Goal: Task Accomplishment & Management: Complete application form

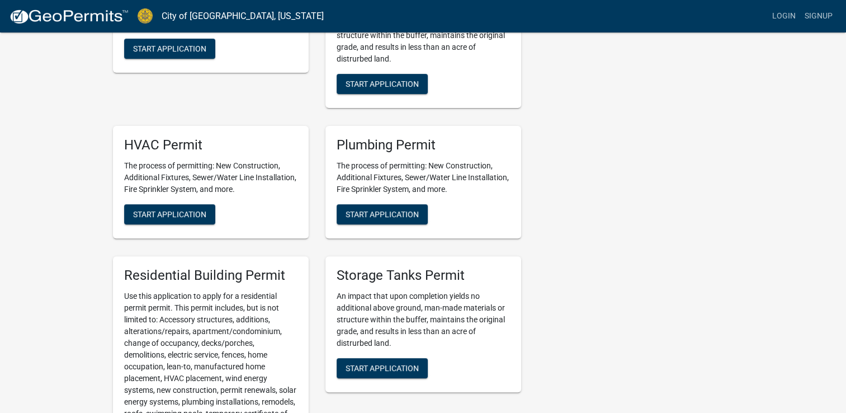
scroll to position [351, 0]
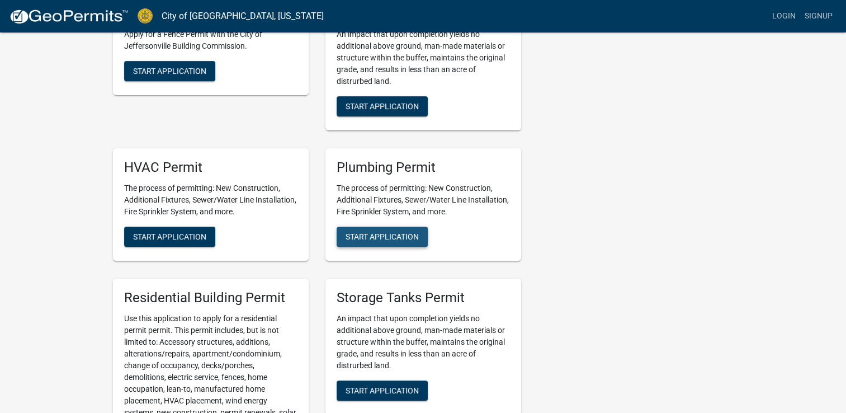
click at [383, 238] on span "Start Application" at bounding box center [382, 236] width 73 height 9
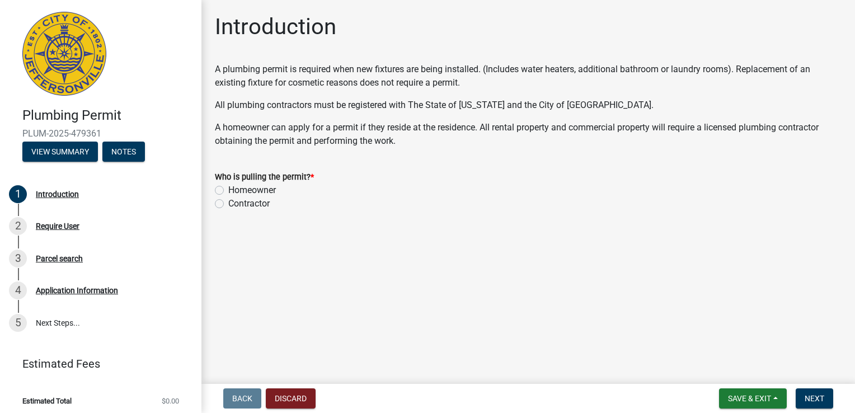
click at [260, 205] on label "Contractor" at bounding box center [248, 203] width 41 height 13
click at [235, 204] on input "Contractor" at bounding box center [231, 200] width 7 height 7
radio input "true"
click at [814, 398] on span "Next" at bounding box center [814, 398] width 20 height 9
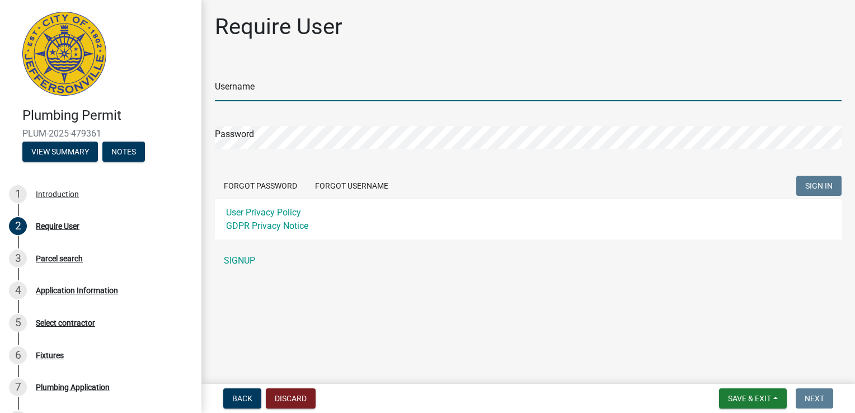
type input "DPHAE"
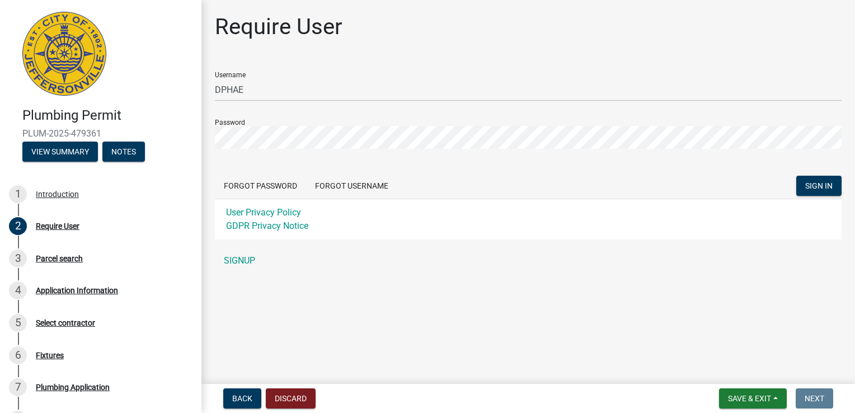
click at [499, 61] on div "Require User Username DPHAE Password Forgot Password Forgot Username SIGN IN Us…" at bounding box center [527, 147] width 643 height 268
click at [808, 187] on span "SIGN IN" at bounding box center [818, 185] width 27 height 9
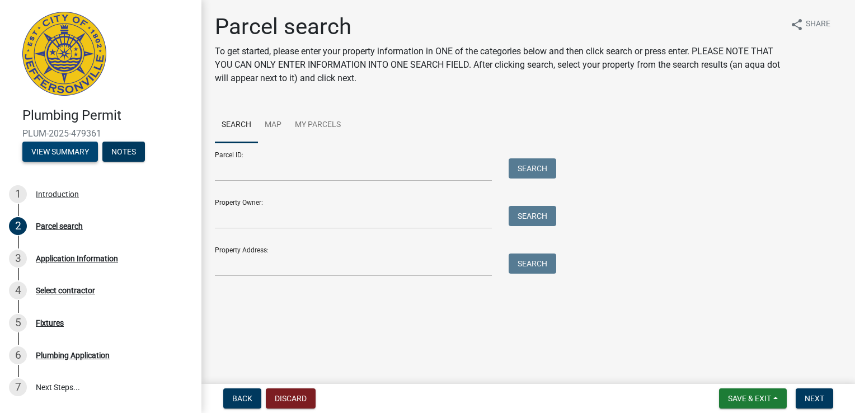
click at [84, 154] on button "View Summary" at bounding box center [60, 152] width 76 height 20
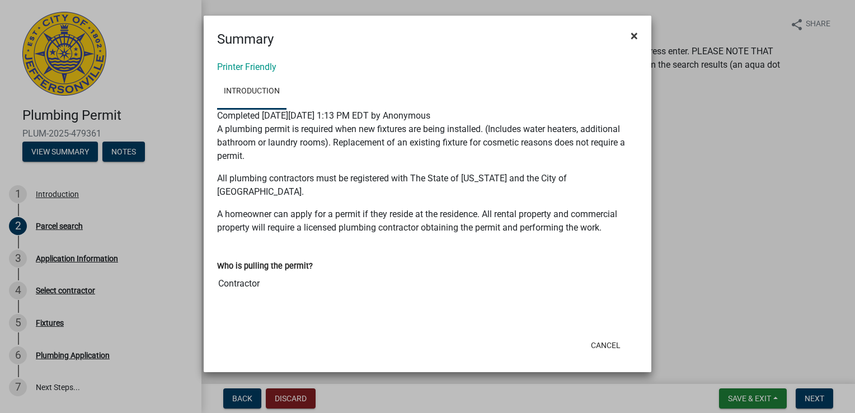
click at [627, 35] on button "×" at bounding box center [633, 35] width 25 height 31
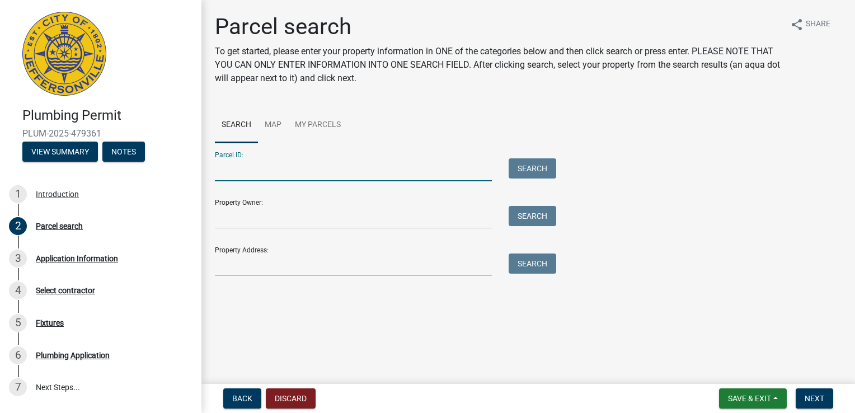
click at [301, 180] on input "Parcel ID:" at bounding box center [353, 169] width 277 height 23
click at [302, 220] on input "Property Owner:" at bounding box center [353, 217] width 277 height 23
click at [430, 267] on input "Property Address:" at bounding box center [353, 264] width 277 height 23
click at [479, 334] on main "Parcel search To get started, please enter your property information in ONE of …" at bounding box center [527, 189] width 653 height 379
click at [305, 403] on button "Discard" at bounding box center [291, 398] width 50 height 20
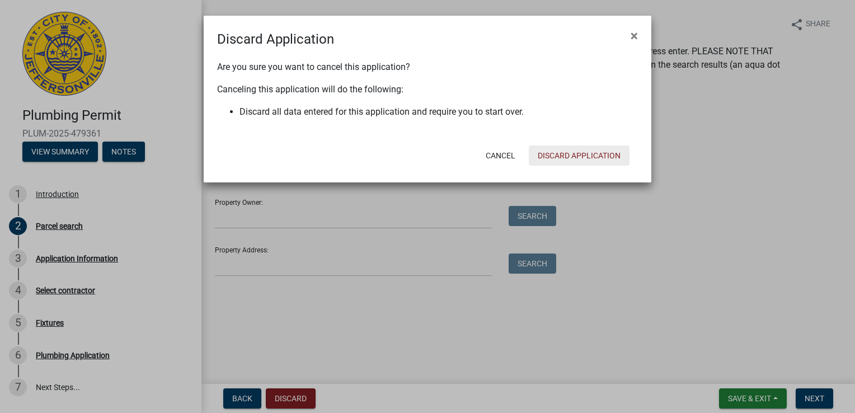
click at [566, 153] on button "Discard Application" at bounding box center [579, 155] width 101 height 20
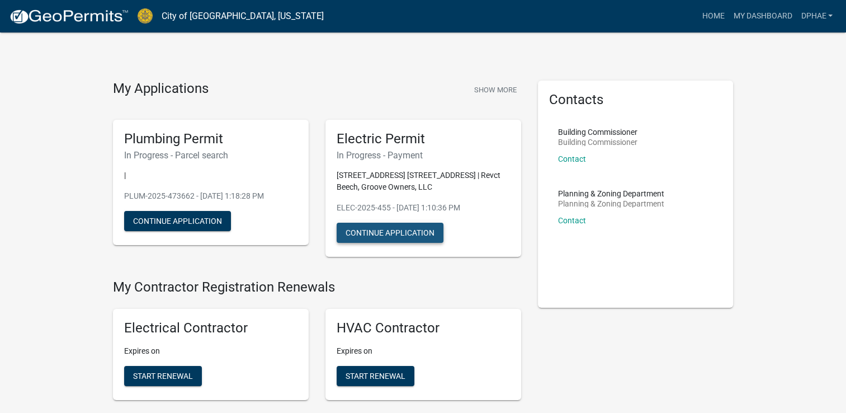
click at [389, 234] on button "Continue Application" at bounding box center [390, 233] width 107 height 20
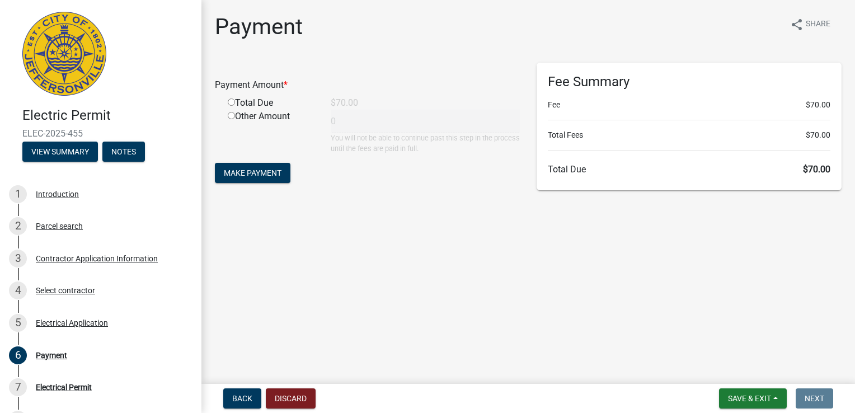
click at [266, 101] on div "Total Due" at bounding box center [270, 102] width 103 height 13
click at [72, 155] on button "View Summary" at bounding box center [60, 152] width 76 height 20
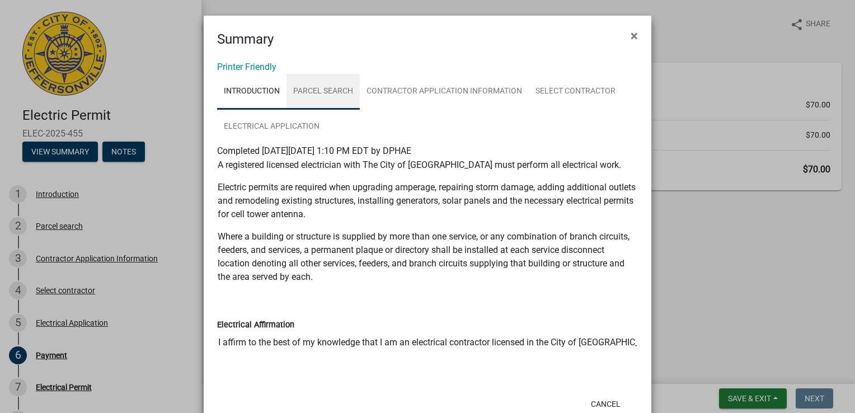
click at [313, 91] on link "Parcel search" at bounding box center [322, 92] width 73 height 36
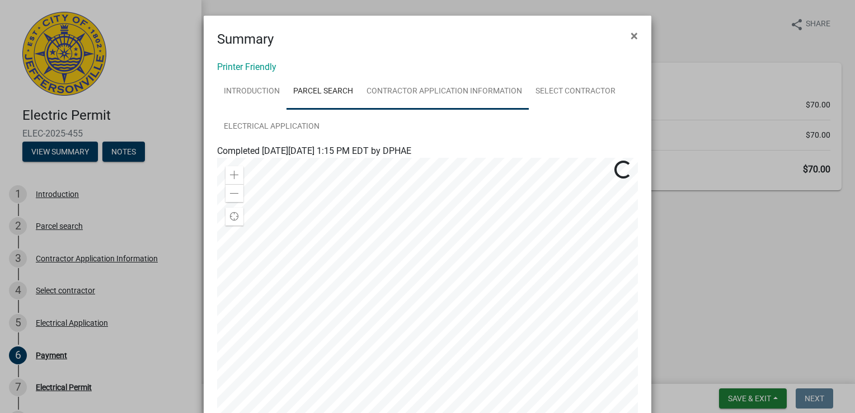
click at [412, 91] on link "Contractor Application Information" at bounding box center [444, 92] width 169 height 36
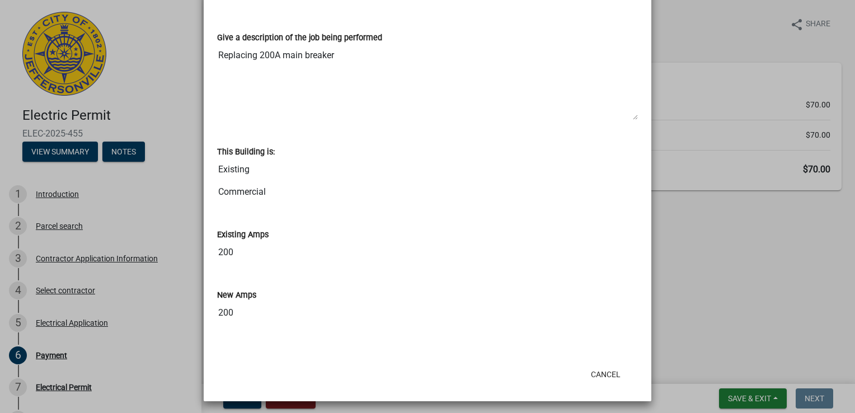
scroll to position [654, 0]
click at [698, 314] on ngb-modal-window "Summary × Printer Friendly Introduction Parcel search Contractor Application In…" at bounding box center [427, 206] width 855 height 413
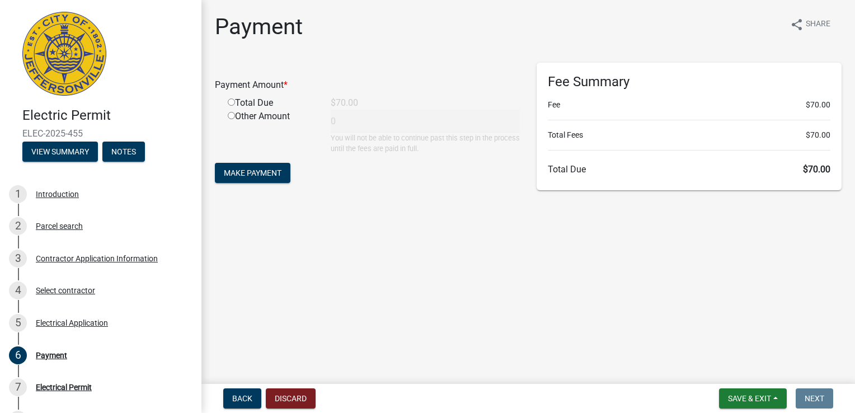
click at [230, 102] on input "radio" at bounding box center [231, 101] width 7 height 7
radio input "true"
type input "70"
click at [261, 176] on span "Make Payment" at bounding box center [253, 172] width 58 height 9
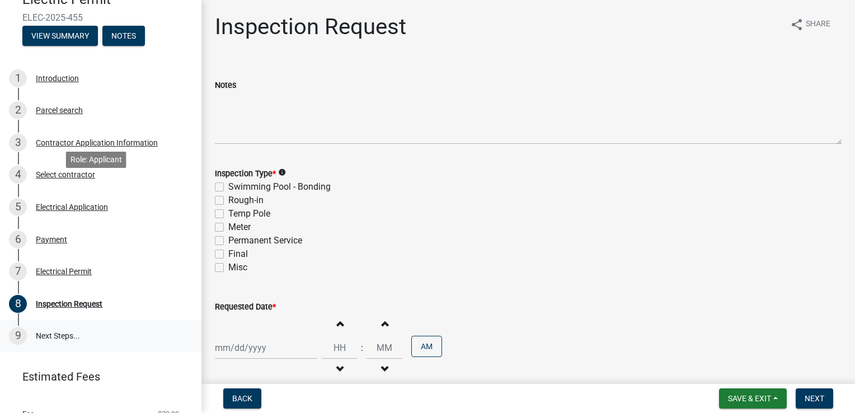
scroll to position [159, 0]
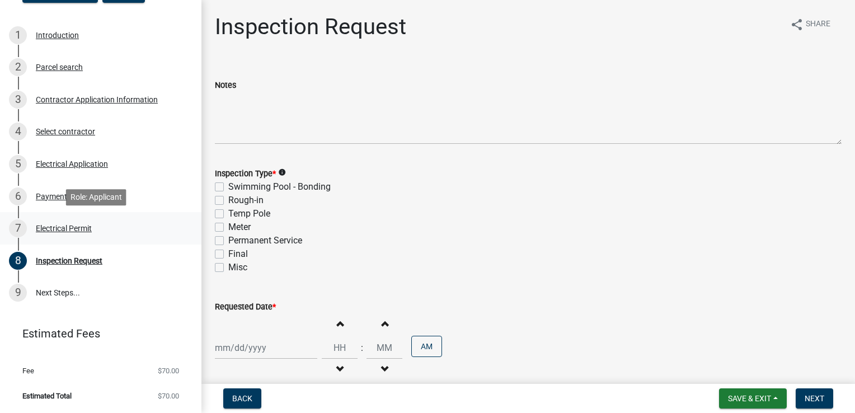
click at [64, 230] on div "Electrical Permit" at bounding box center [64, 228] width 56 height 8
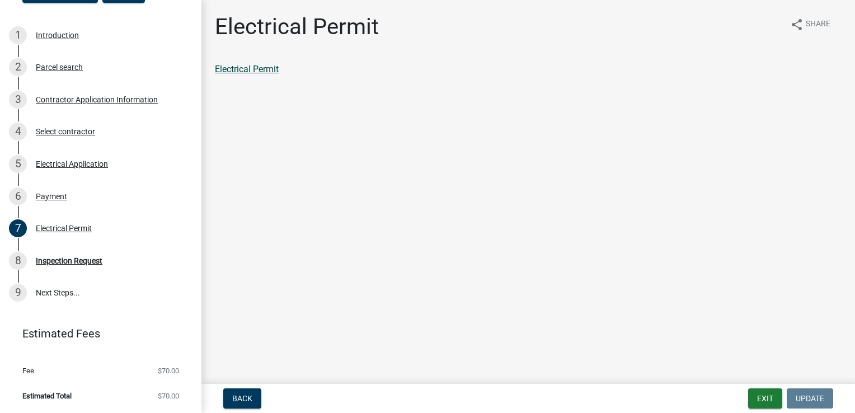
click at [234, 72] on link "Electrical Permit" at bounding box center [247, 69] width 64 height 11
click at [58, 194] on div "Payment" at bounding box center [51, 196] width 31 height 8
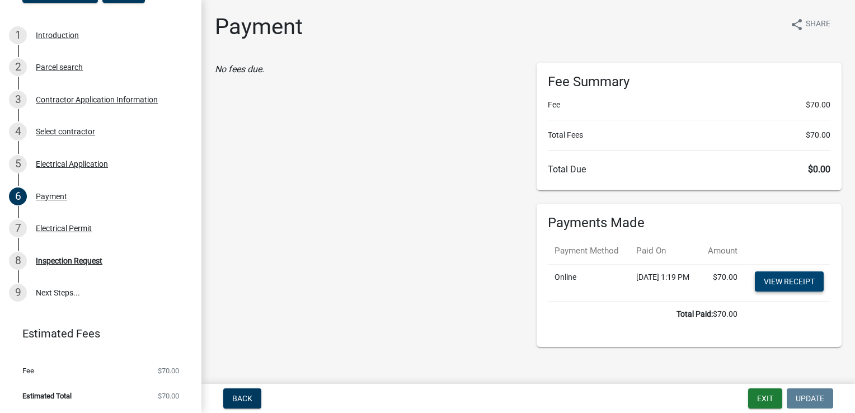
click at [794, 291] on link "View receipt" at bounding box center [789, 281] width 69 height 20
click at [770, 405] on button "Exit" at bounding box center [765, 398] width 34 height 20
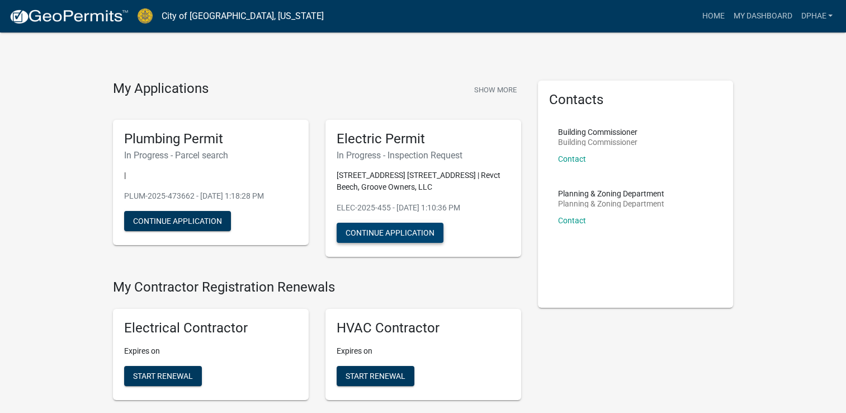
click at [409, 232] on button "Continue Application" at bounding box center [390, 233] width 107 height 20
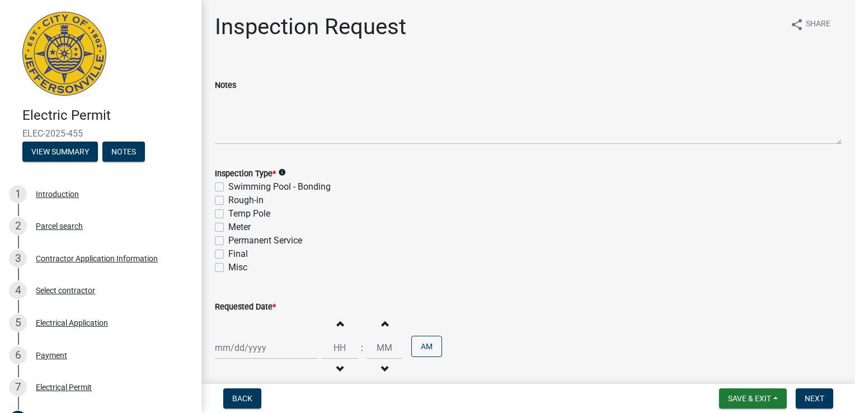
click at [233, 266] on label "Misc" at bounding box center [237, 267] width 19 height 13
click at [233, 266] on input "Misc" at bounding box center [231, 264] width 7 height 7
checkbox input "true"
checkbox input "false"
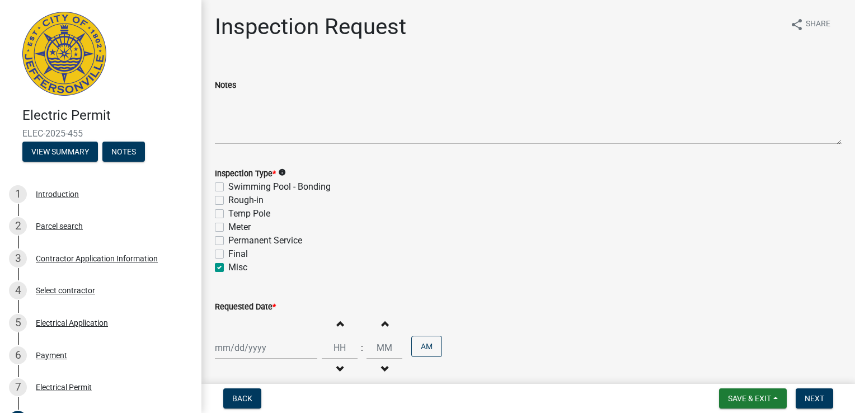
checkbox input "false"
checkbox input "true"
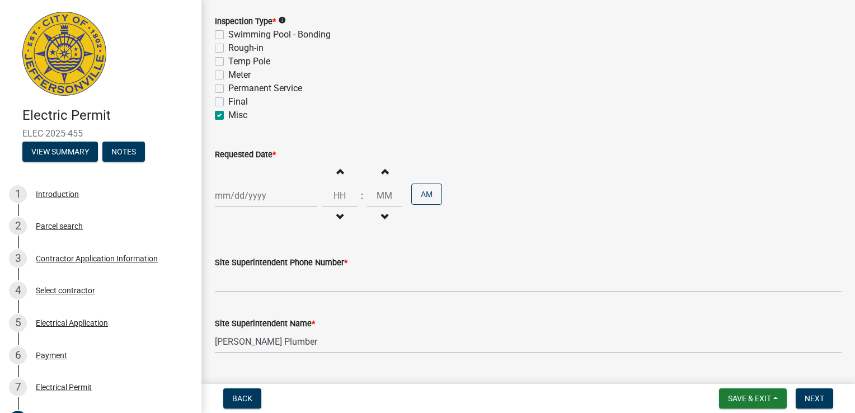
scroll to position [168, 0]
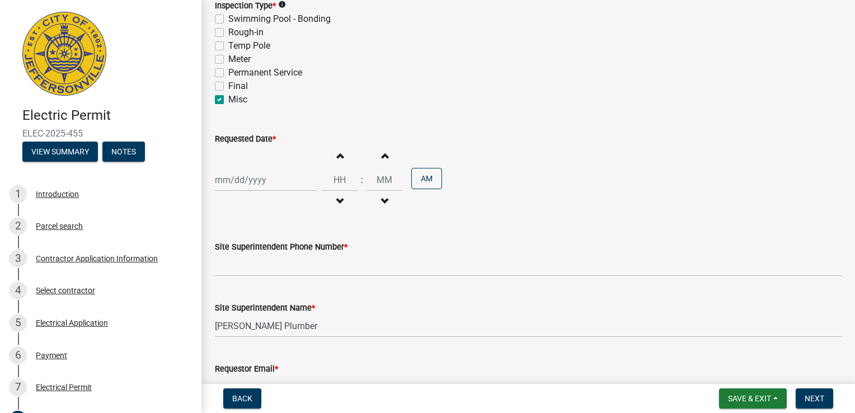
select select "9"
select select "2025"
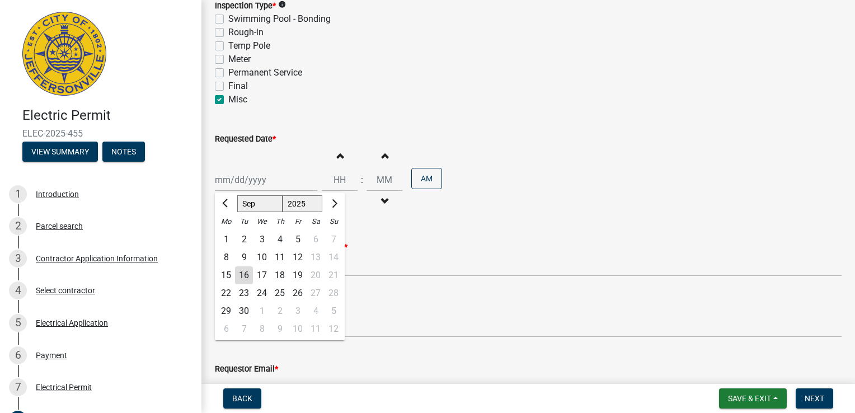
click at [286, 180] on div "Jan Feb Mar Apr May Jun Jul Aug Sep Oct Nov Dec 1525 1526 1527 1528 1529 1530 1…" at bounding box center [266, 179] width 102 height 23
click at [577, 210] on div "Jan Feb Mar Apr May Jun Jul Aug Sep Oct Nov Dec 1525 1526 1527 1528 1529 1530 1…" at bounding box center [528, 179] width 626 height 69
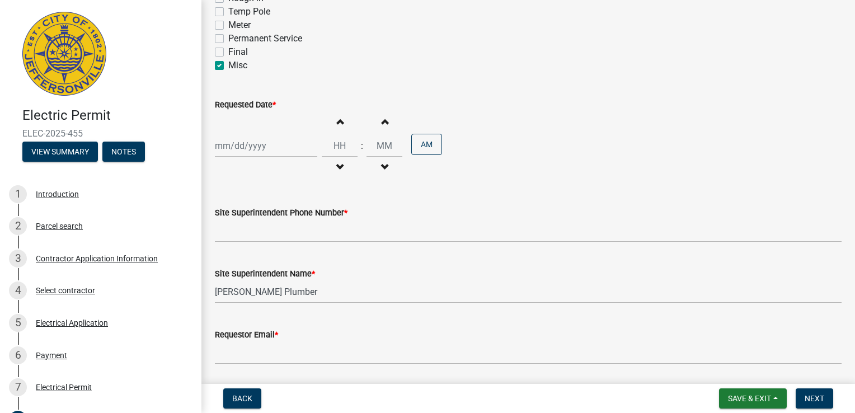
scroll to position [239, 0]
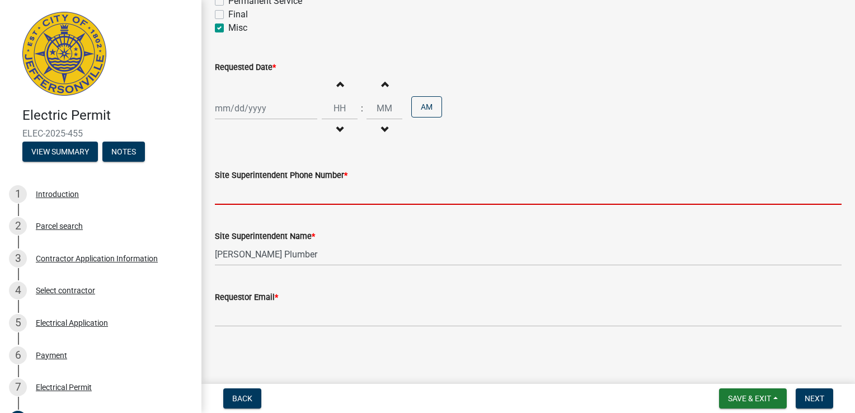
click at [280, 198] on input "Site Superintendent Phone Number *" at bounding box center [528, 193] width 626 height 23
